Goal: Task Accomplishment & Management: Manage account settings

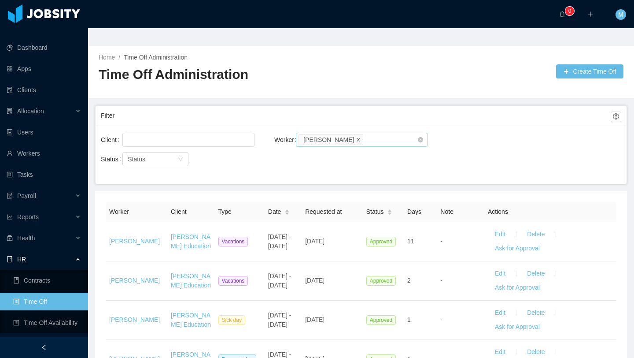
click at [356, 137] on icon "icon: close" at bounding box center [358, 139] width 4 height 4
